Goal: Task Accomplishment & Management: Use online tool/utility

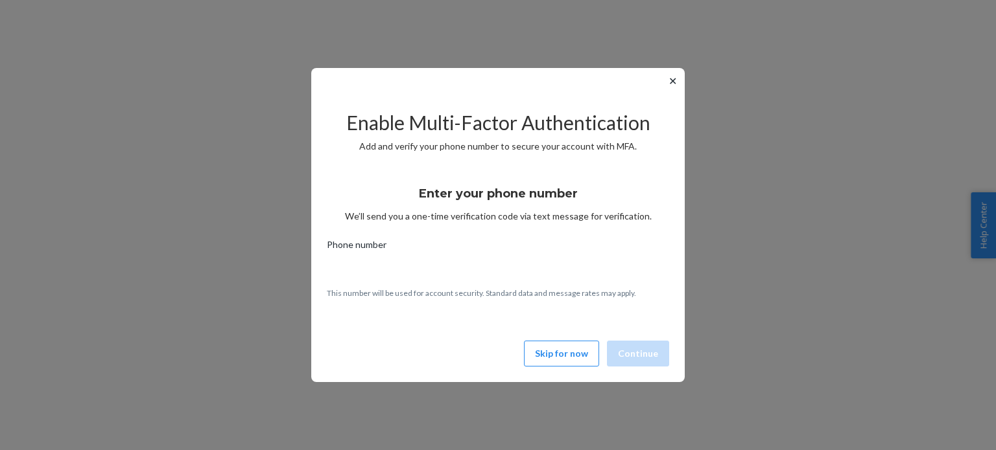
click at [555, 351] on button "Skip for now" at bounding box center [561, 354] width 75 height 26
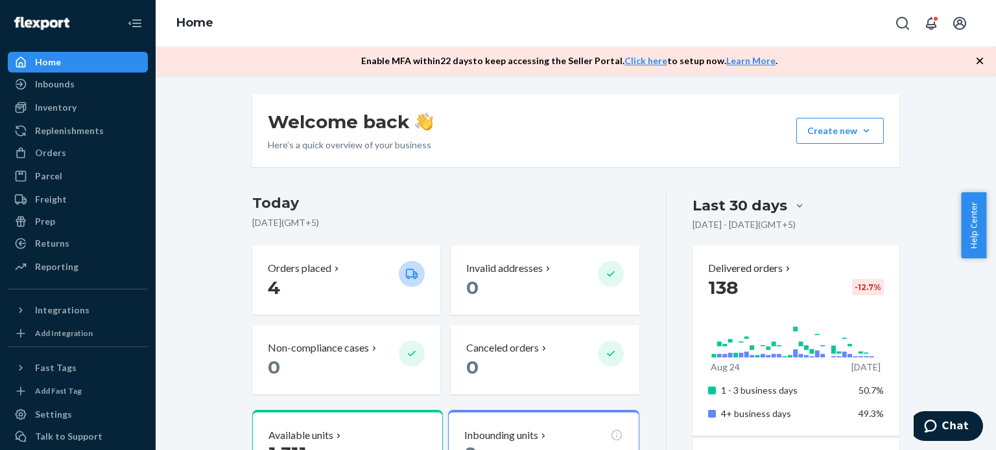
click at [976, 58] on icon "button" at bounding box center [979, 61] width 6 height 6
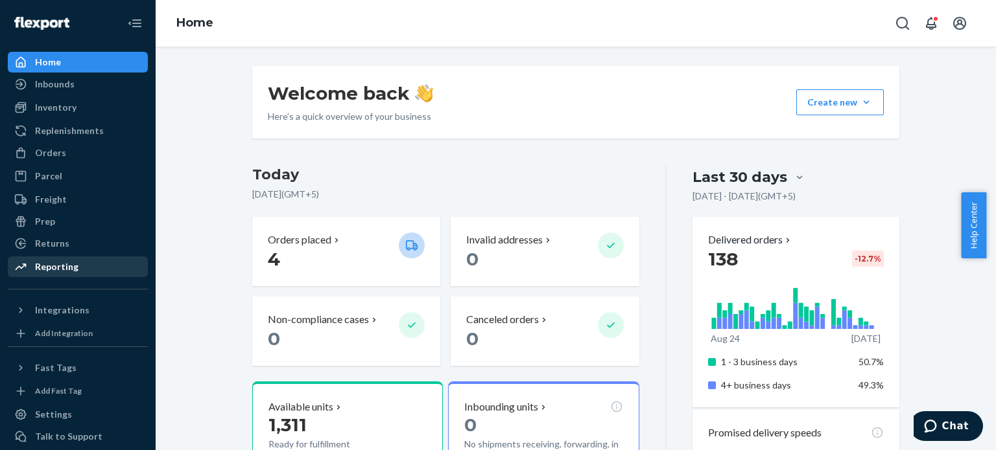
click at [74, 264] on div "Reporting" at bounding box center [56, 267] width 43 height 13
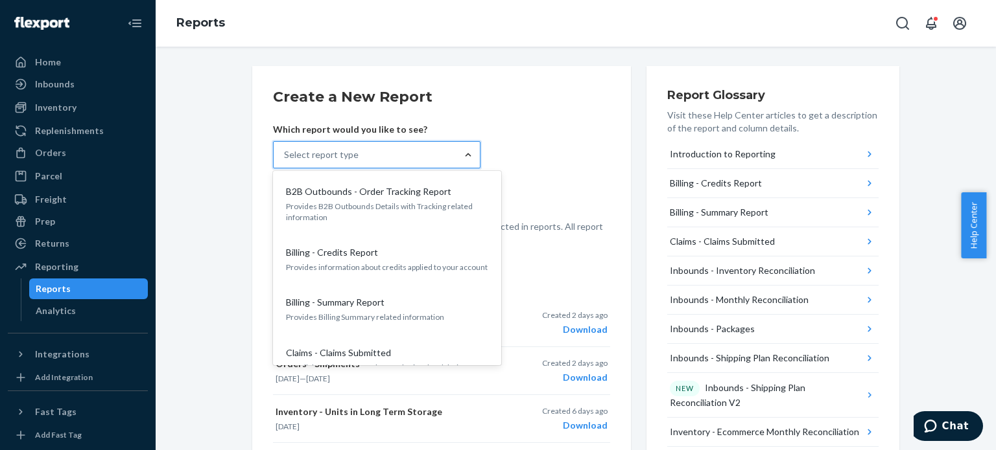
click at [456, 156] on div at bounding box center [467, 154] width 23 height 13
click at [285, 156] on input "option B2B Outbounds - Order Tracking Report focused, 1 of 29. 29 results avail…" at bounding box center [284, 154] width 1 height 13
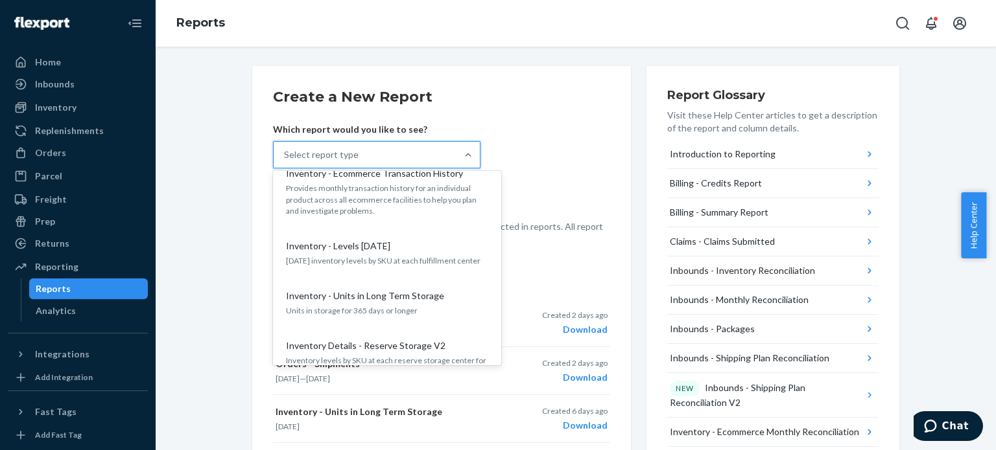
scroll to position [622, 0]
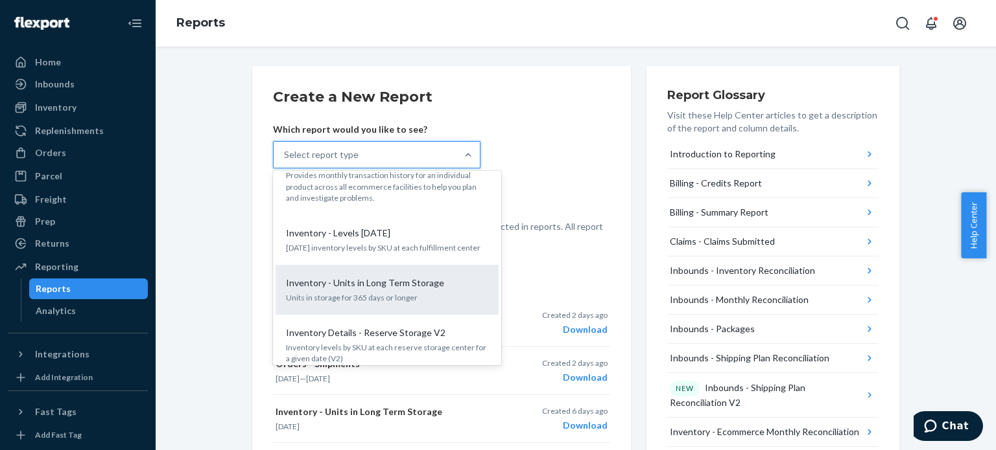
click at [394, 277] on p "Inventory - Units in Long Term Storage" at bounding box center [365, 283] width 158 height 13
click at [285, 161] on input "option Inventory - Units in Long Term Storage focused, 13 of 29. 29 results ava…" at bounding box center [284, 154] width 1 height 13
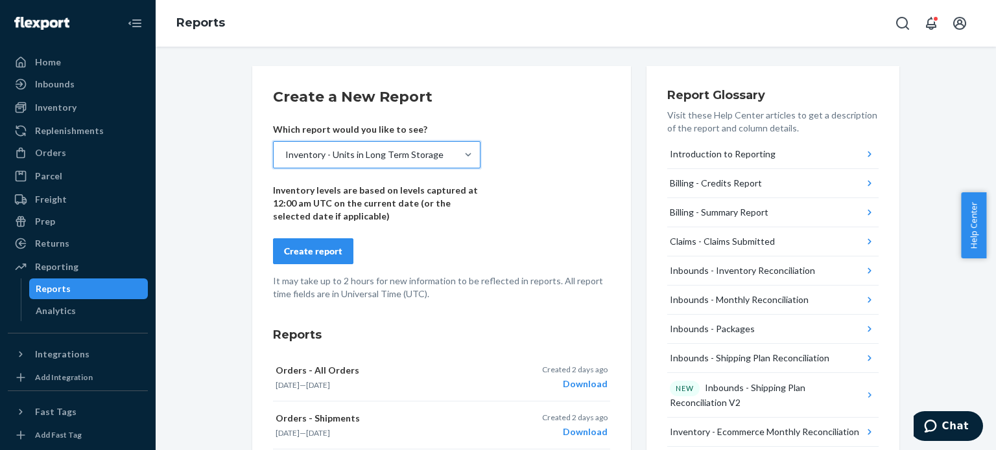
click at [313, 253] on div "Create report" at bounding box center [313, 251] width 58 height 13
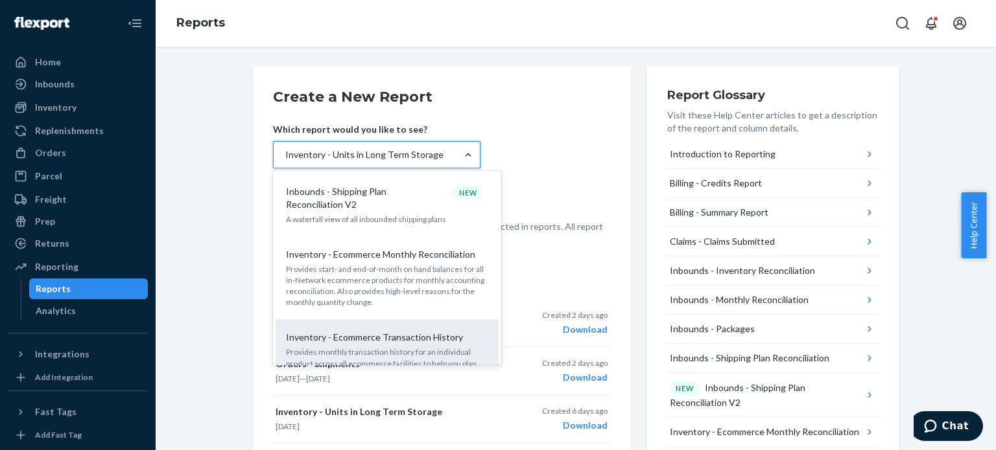
scroll to position [607, 0]
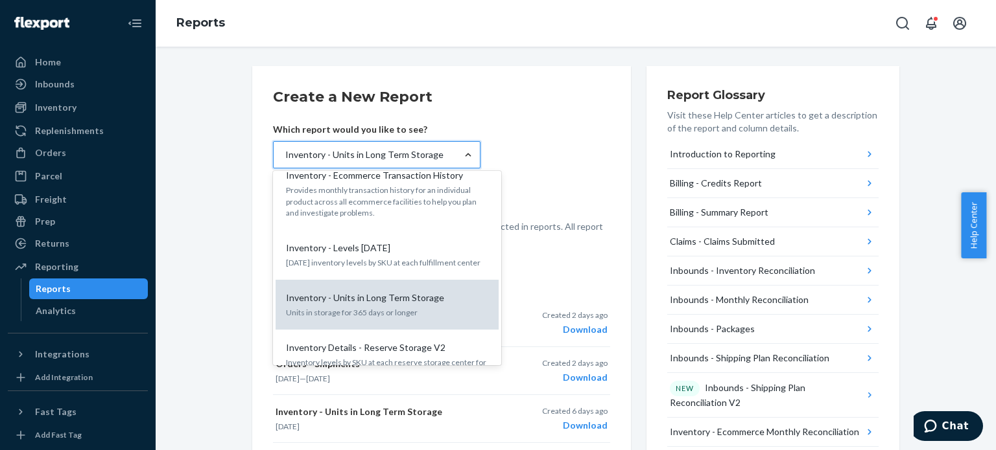
click at [413, 307] on p "Units in storage for 365 days or longer" at bounding box center [387, 312] width 202 height 11
click at [285, 161] on input "option Inventory - Units in Long Term Storage, selected. option Inventory - Uni…" at bounding box center [284, 154] width 1 height 13
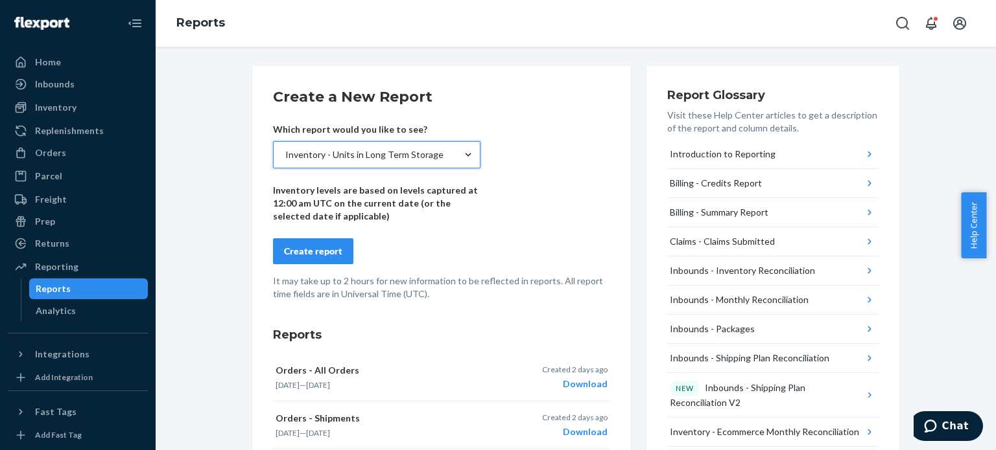
click at [334, 251] on div "Create report" at bounding box center [313, 251] width 58 height 13
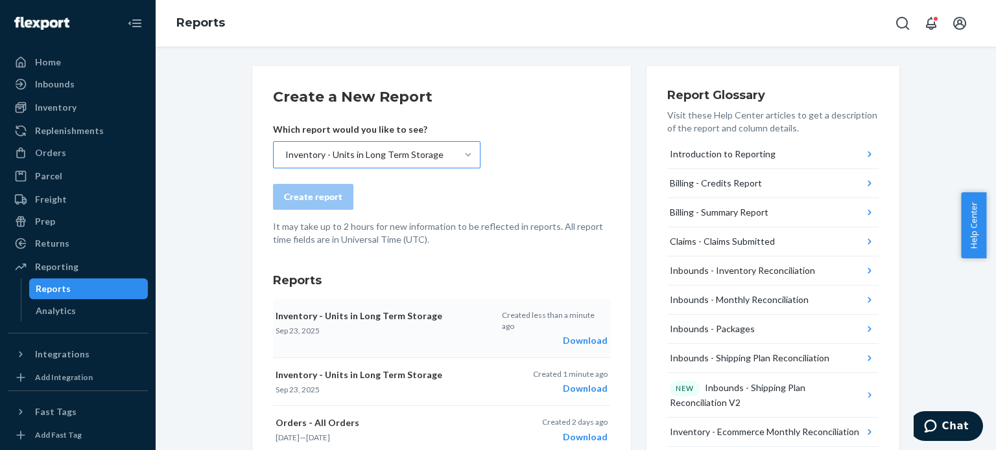
click at [572, 334] on div "Download" at bounding box center [555, 340] width 106 height 13
